Goal: Task Accomplishment & Management: Use online tool/utility

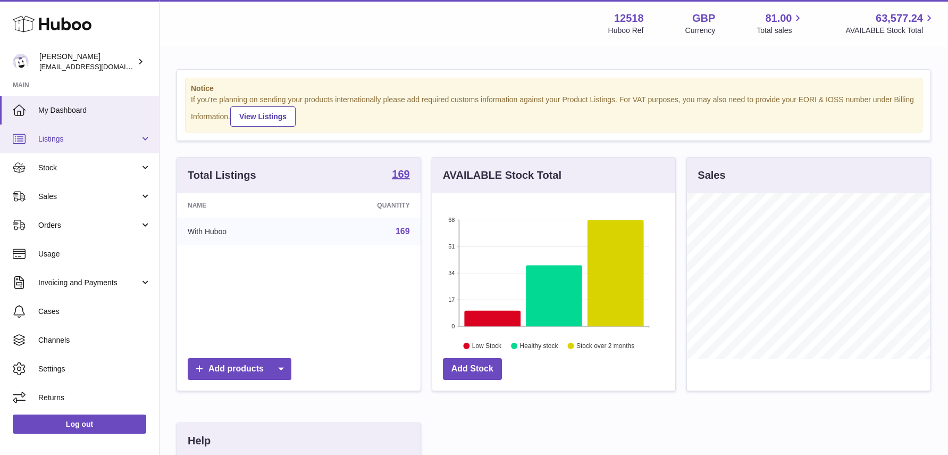
scroll to position [166, 244]
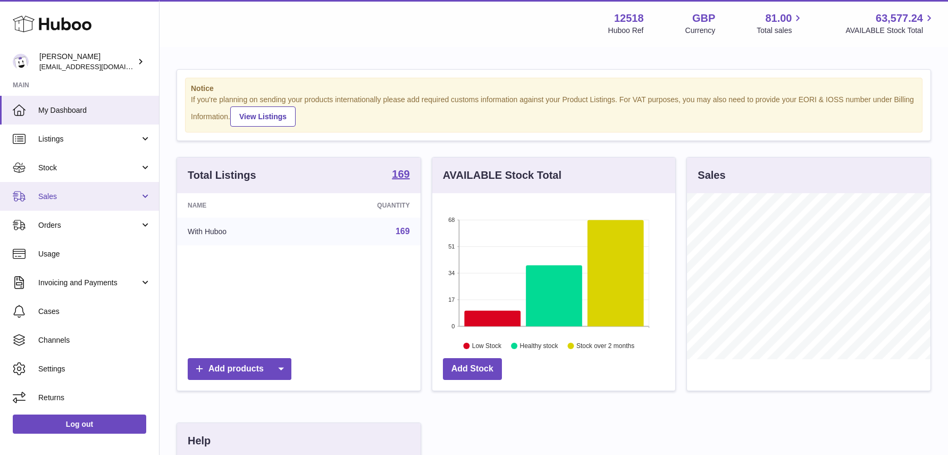
click at [58, 196] on span "Sales" at bounding box center [89, 196] width 102 height 10
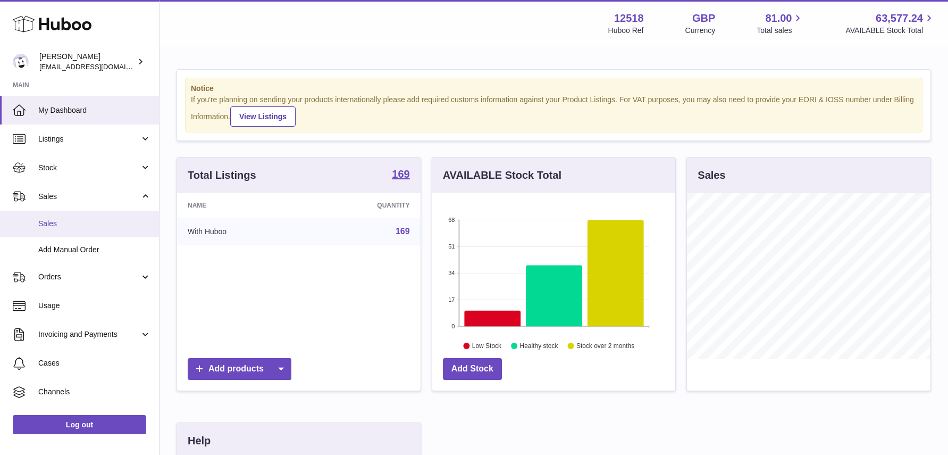
click at [56, 224] on span "Sales" at bounding box center [94, 224] width 113 height 10
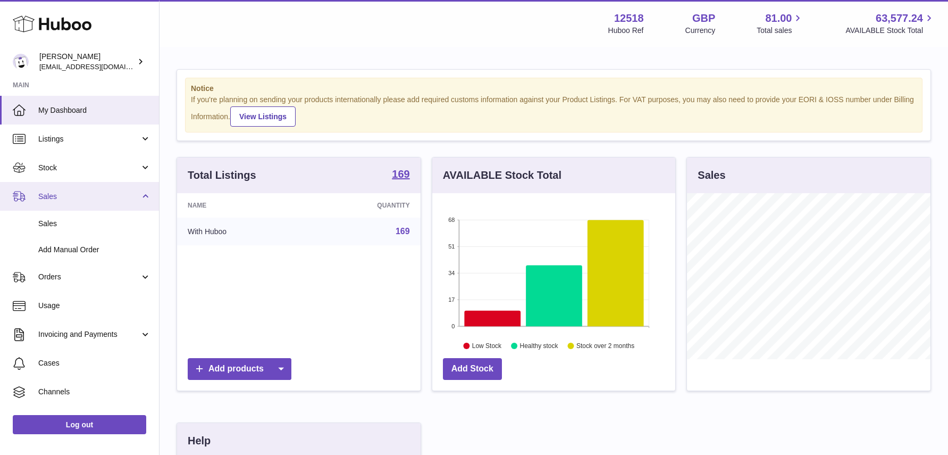
click at [58, 198] on span "Sales" at bounding box center [89, 196] width 102 height 10
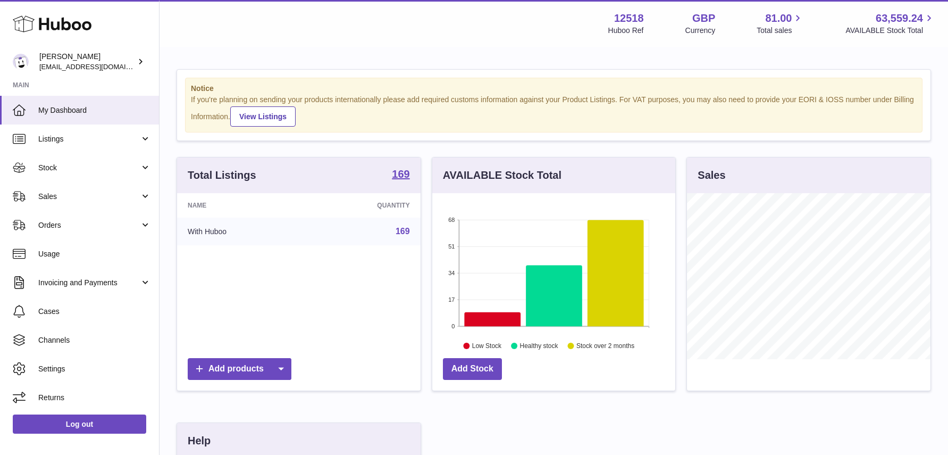
scroll to position [166, 244]
click at [49, 194] on span "Sales" at bounding box center [89, 196] width 102 height 10
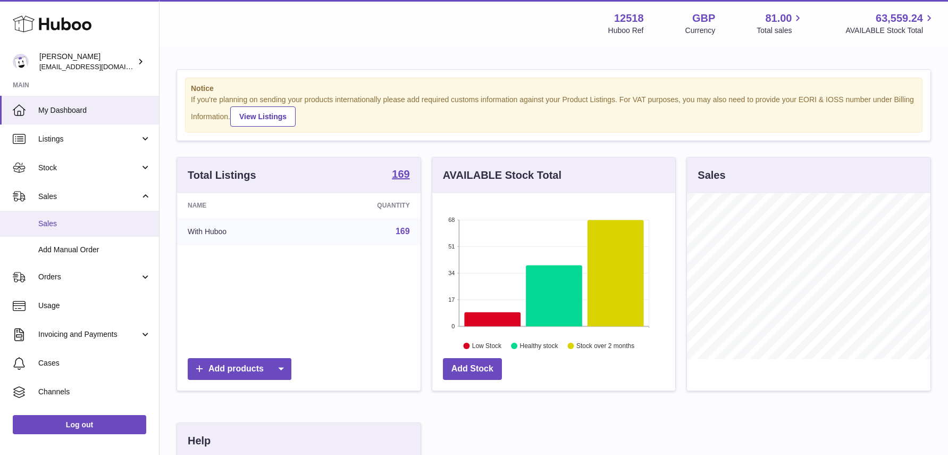
click at [54, 228] on span "Sales" at bounding box center [94, 224] width 113 height 10
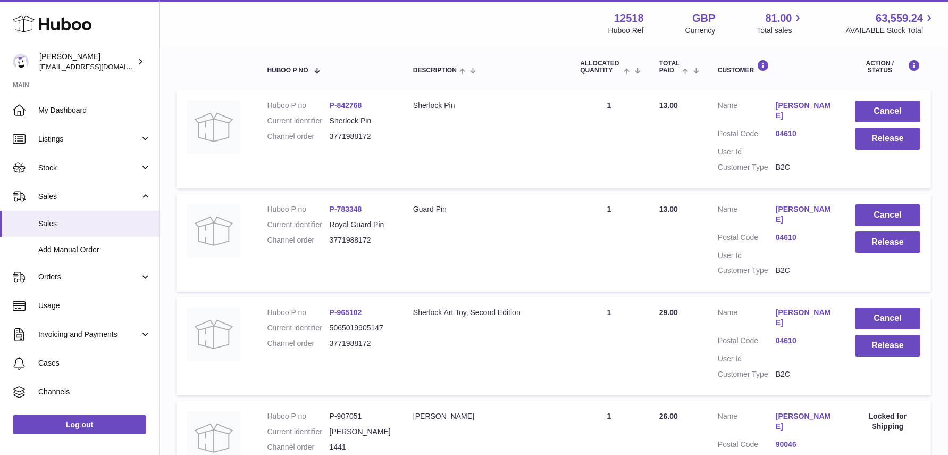
scroll to position [186, 0]
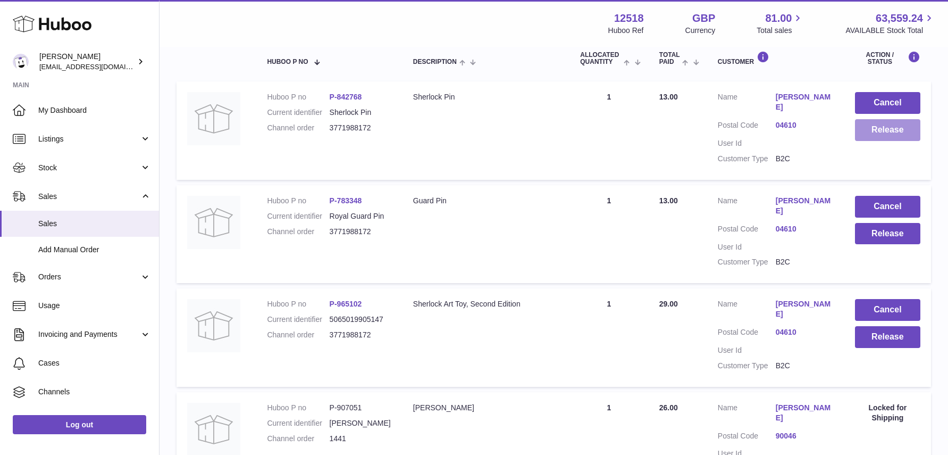
click at [891, 133] on button "Release" at bounding box center [887, 130] width 65 height 22
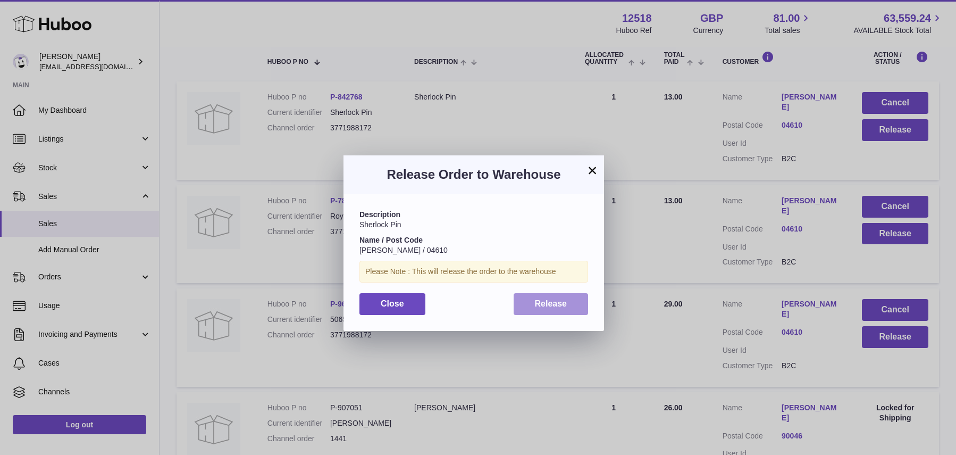
drag, startPoint x: 553, startPoint y: 307, endPoint x: 599, endPoint y: 304, distance: 46.4
click at [553, 307] on span "Release" at bounding box center [551, 303] width 32 height 9
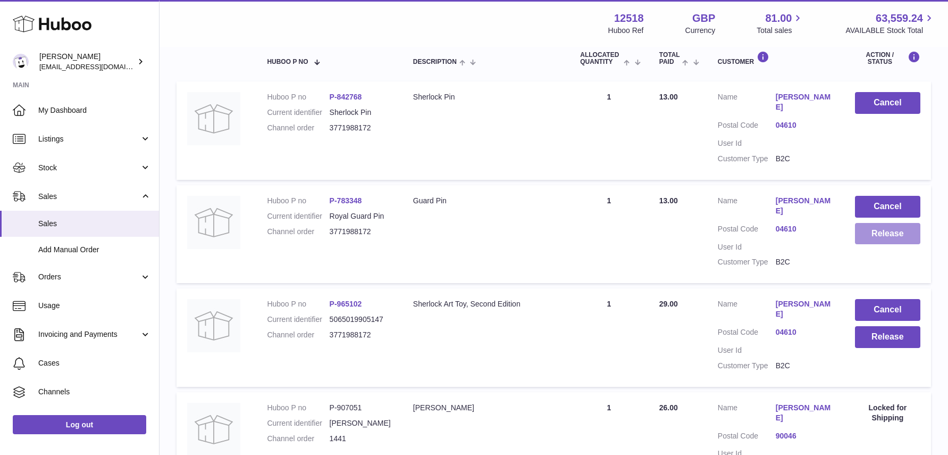
click at [891, 230] on button "Release" at bounding box center [887, 234] width 65 height 22
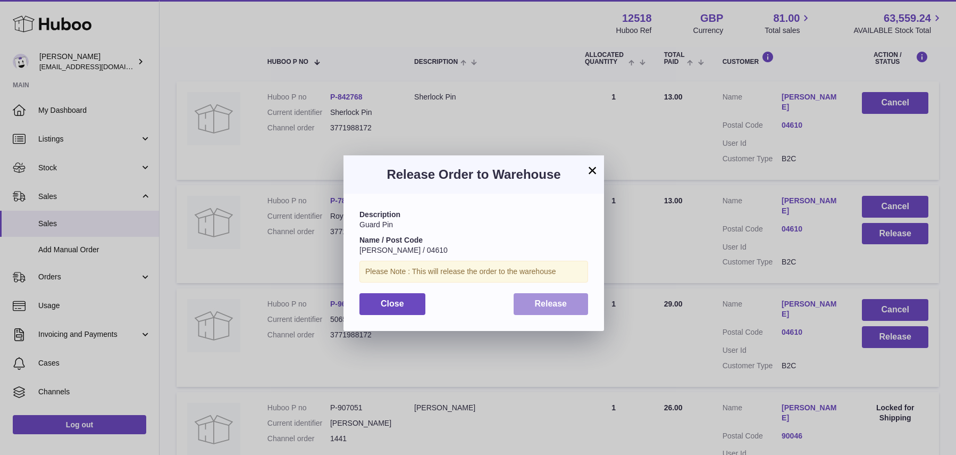
drag, startPoint x: 559, startPoint y: 306, endPoint x: 628, endPoint y: 307, distance: 69.2
click at [559, 306] on span "Release" at bounding box center [551, 303] width 32 height 9
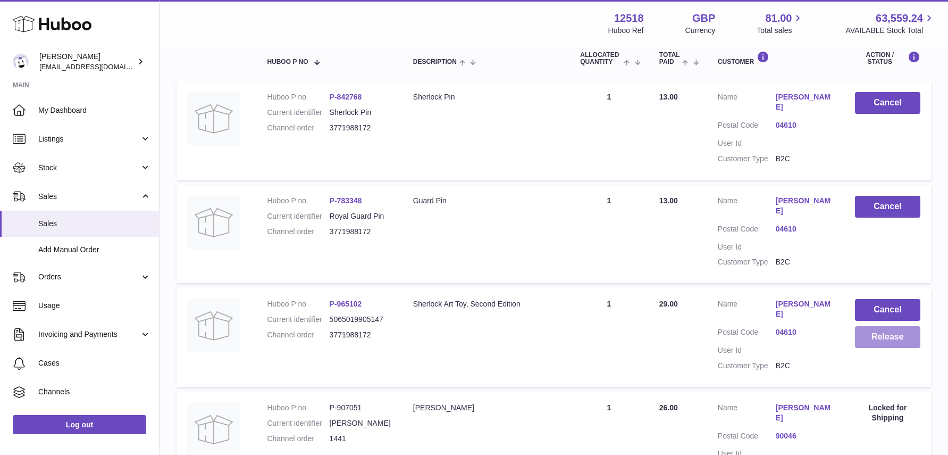
click at [889, 326] on button "Release" at bounding box center [887, 337] width 65 height 22
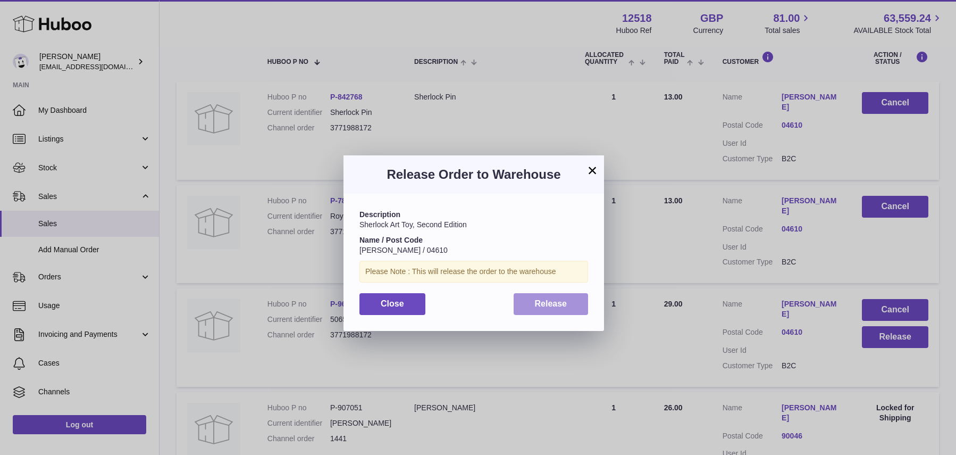
click at [576, 300] on button "Release" at bounding box center [551, 304] width 75 height 22
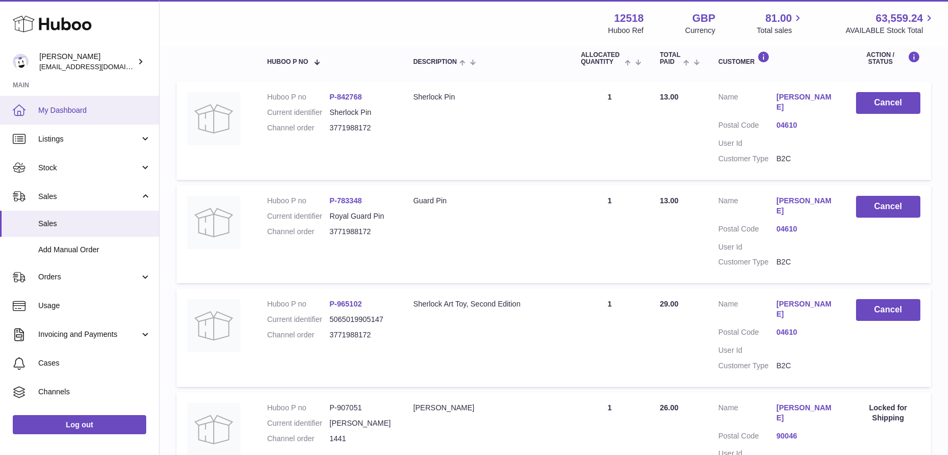
click at [66, 108] on span "My Dashboard" at bounding box center [94, 110] width 113 height 10
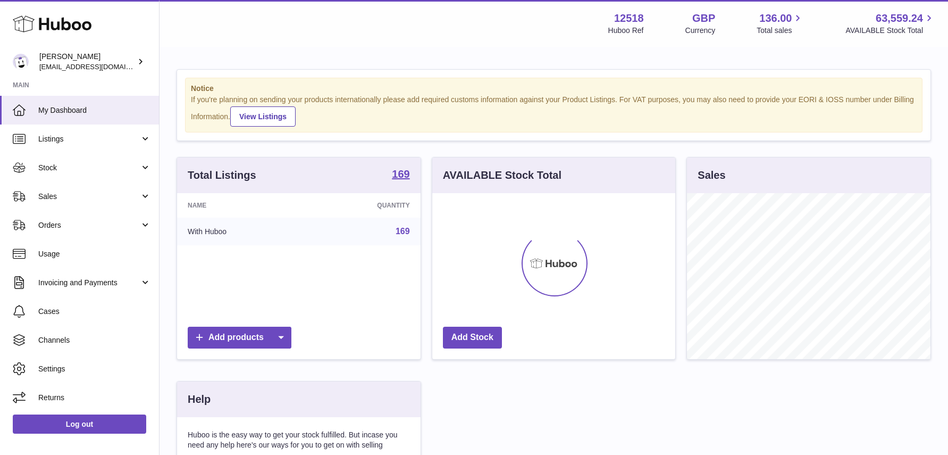
scroll to position [166, 244]
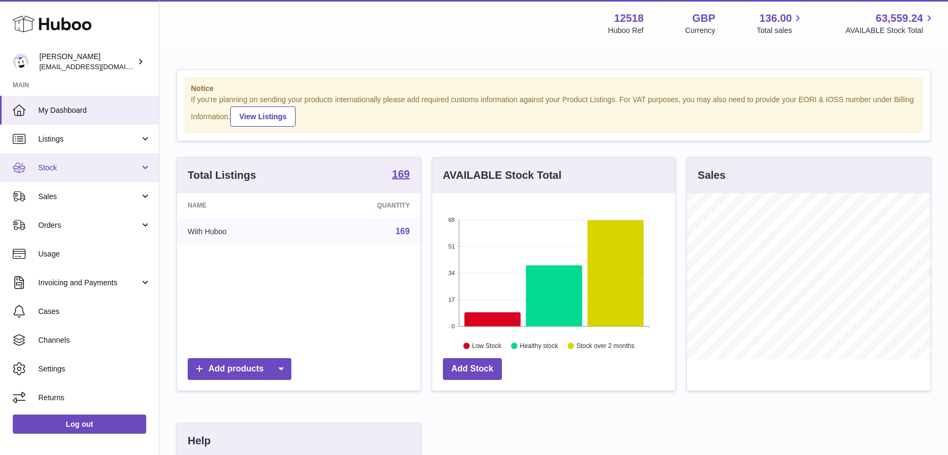
click at [52, 170] on span "Stock" at bounding box center [89, 168] width 102 height 10
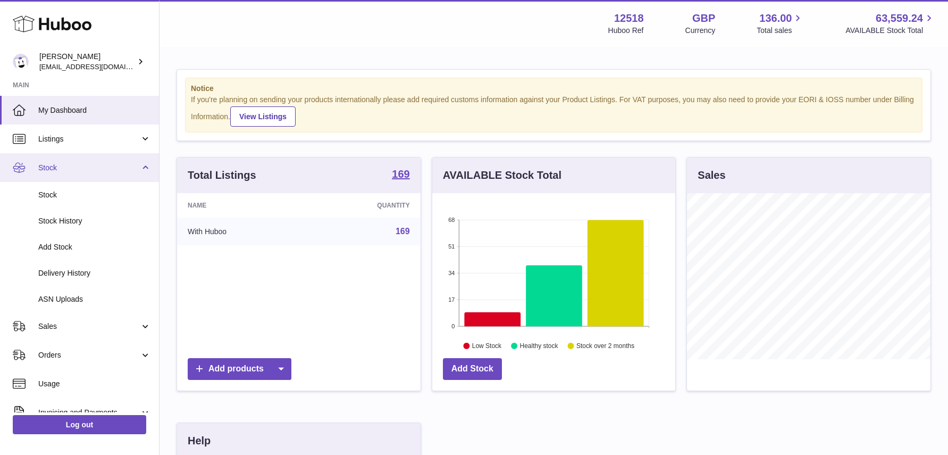
click at [55, 169] on span "Stock" at bounding box center [89, 168] width 102 height 10
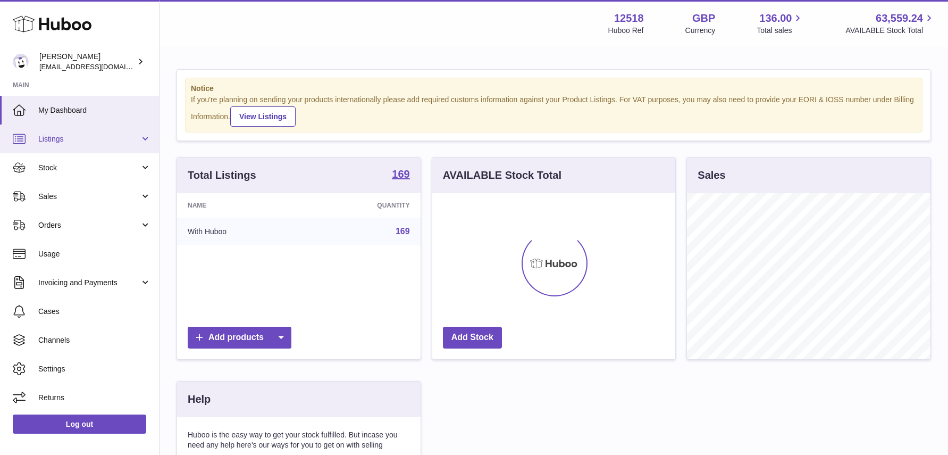
scroll to position [166, 244]
